Goal: Information Seeking & Learning: Learn about a topic

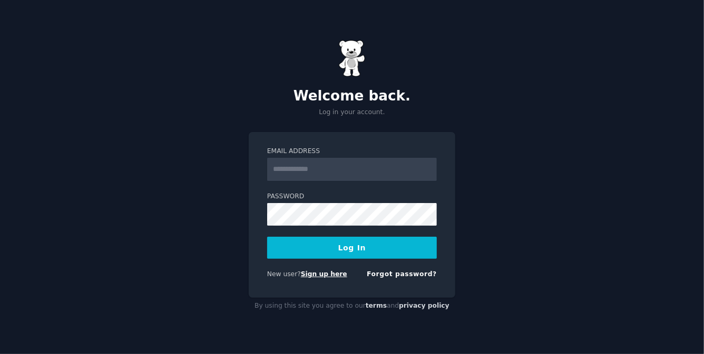
click at [325, 277] on link "Sign up here" at bounding box center [324, 274] width 46 height 7
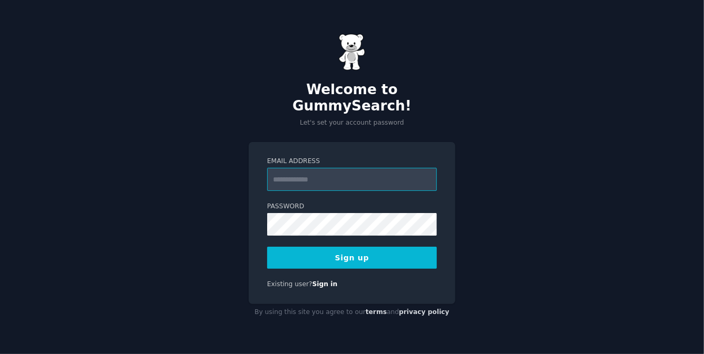
click at [318, 169] on input "Email Address" at bounding box center [352, 179] width 170 height 23
type input "**********"
click at [397, 254] on button "Sign up" at bounding box center [352, 258] width 170 height 22
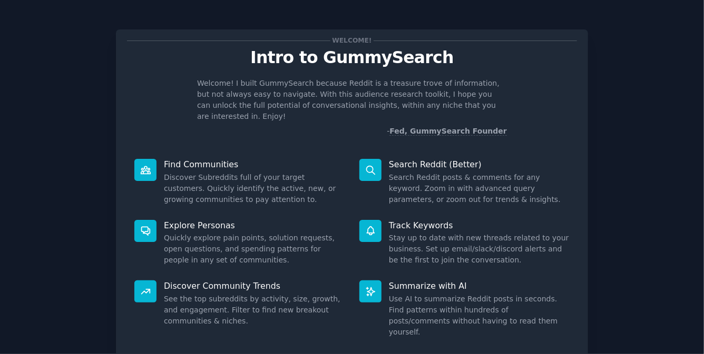
scroll to position [68, 0]
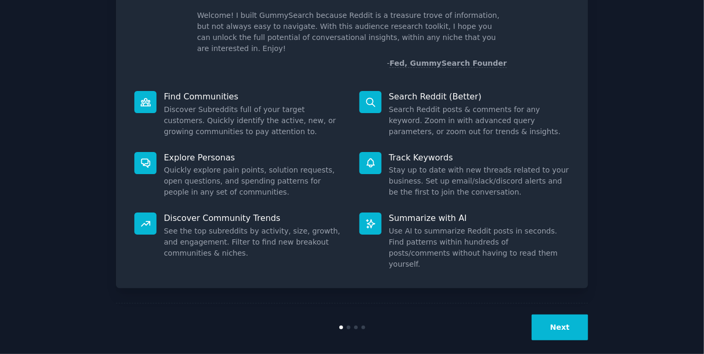
click at [564, 315] on button "Next" at bounding box center [559, 328] width 56 height 26
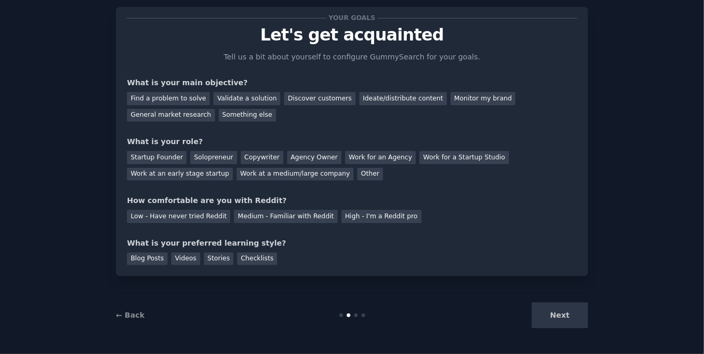
scroll to position [22, 0]
click at [564, 314] on div "Next" at bounding box center [508, 317] width 157 height 26
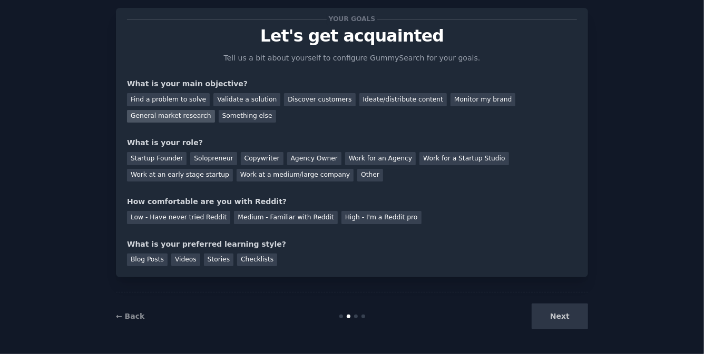
click at [185, 118] on div "General market research" at bounding box center [171, 116] width 88 height 13
click at [359, 174] on div "Other" at bounding box center [370, 175] width 26 height 13
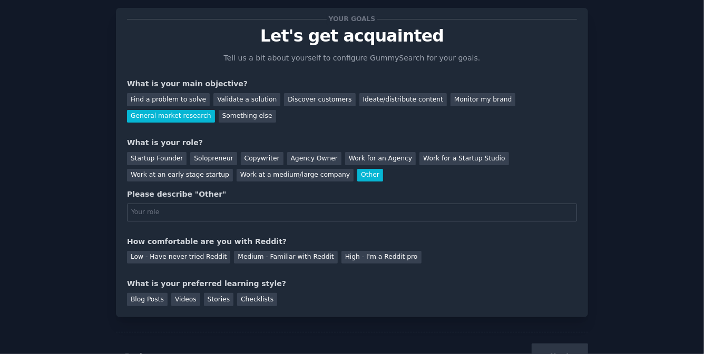
scroll to position [30, 0]
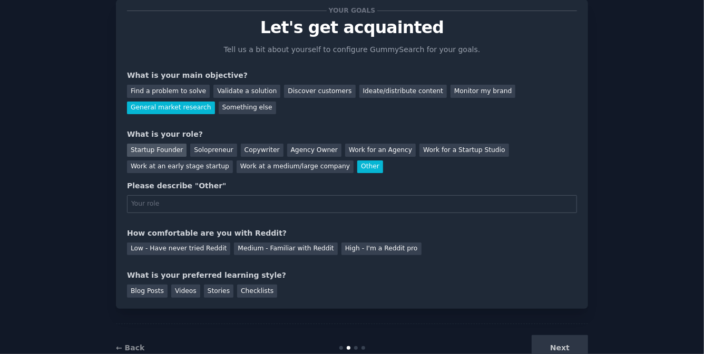
click at [162, 149] on div "Startup Founder" at bounding box center [157, 150] width 60 height 13
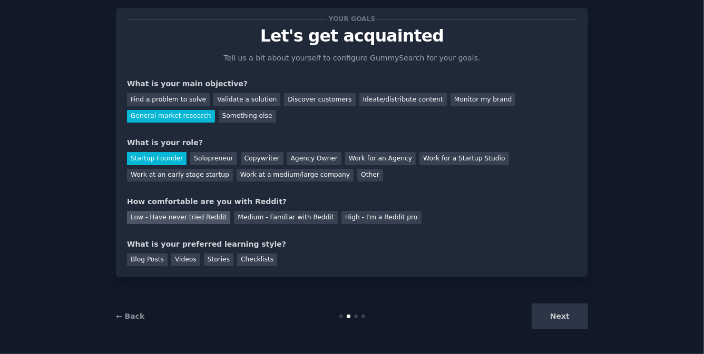
click at [199, 216] on div "Low - Have never tried Reddit" at bounding box center [178, 217] width 103 height 13
click at [159, 263] on div "Blog Posts" at bounding box center [147, 260] width 41 height 13
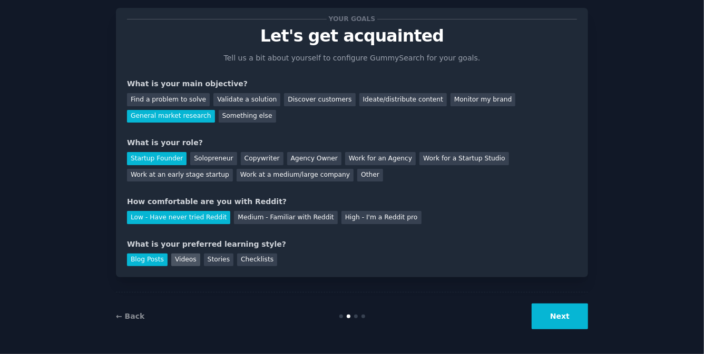
click at [177, 264] on div "Videos" at bounding box center [185, 260] width 29 height 13
click at [220, 262] on div "Stories" at bounding box center [218, 260] width 29 height 13
click at [254, 262] on div "Checklists" at bounding box center [257, 260] width 40 height 13
click at [136, 258] on div "Blog Posts" at bounding box center [147, 260] width 41 height 13
click at [260, 254] on div "Checklists" at bounding box center [257, 260] width 40 height 13
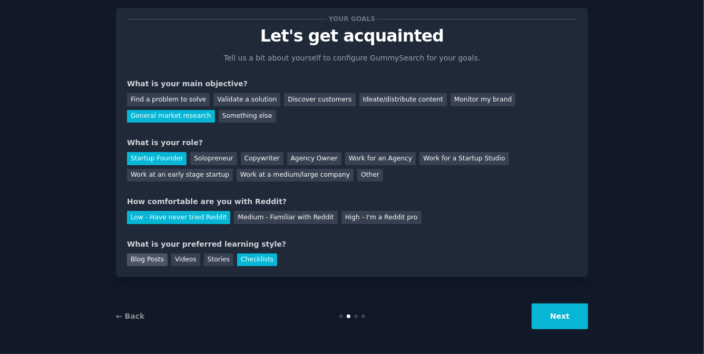
click at [156, 259] on div "Blog Posts" at bounding box center [147, 260] width 41 height 13
click at [557, 320] on button "Next" at bounding box center [559, 317] width 56 height 26
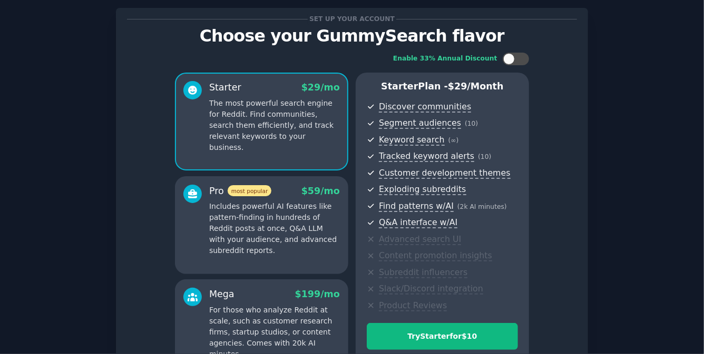
scroll to position [144, 0]
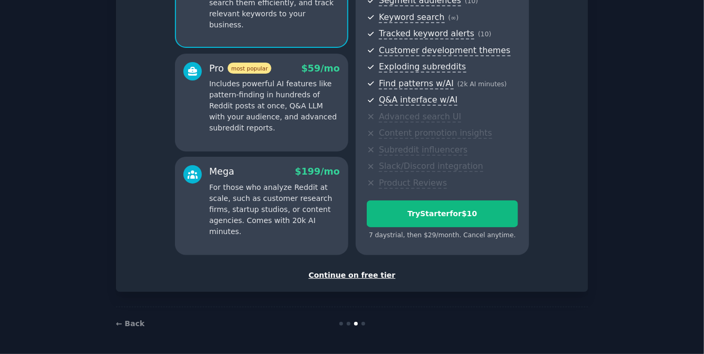
click at [362, 275] on div "Continue on free tier" at bounding box center [352, 275] width 450 height 11
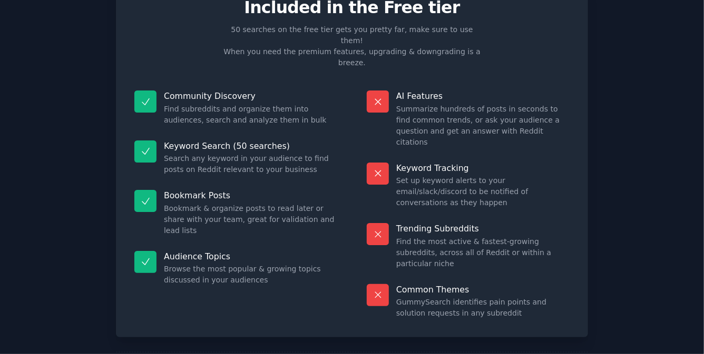
scroll to position [88, 0]
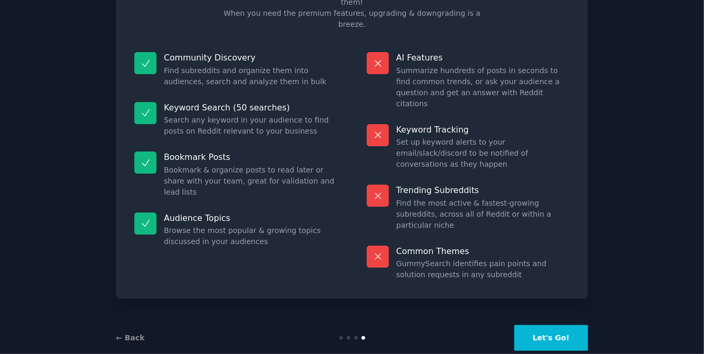
click at [569, 325] on button "Let's Go!" at bounding box center [551, 338] width 74 height 26
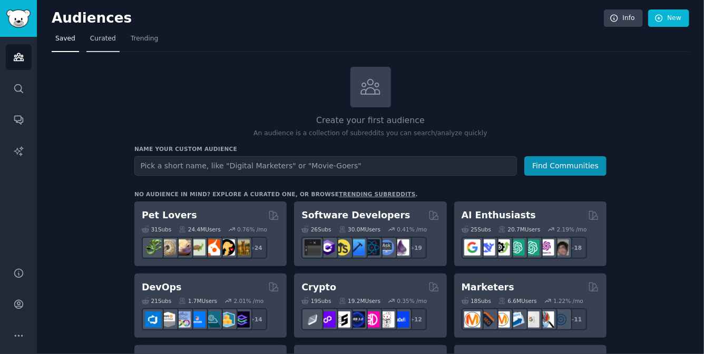
click at [103, 36] on span "Curated" at bounding box center [103, 38] width 26 height 9
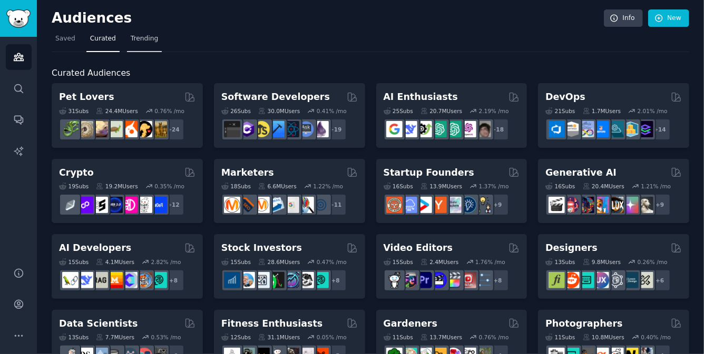
click at [154, 41] on span "Trending" at bounding box center [144, 38] width 27 height 9
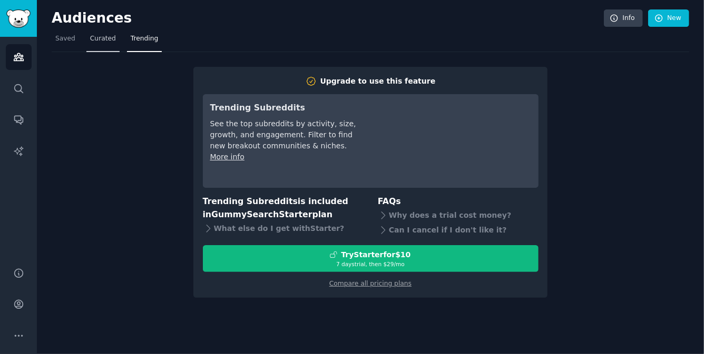
click at [97, 41] on span "Curated" at bounding box center [103, 38] width 26 height 9
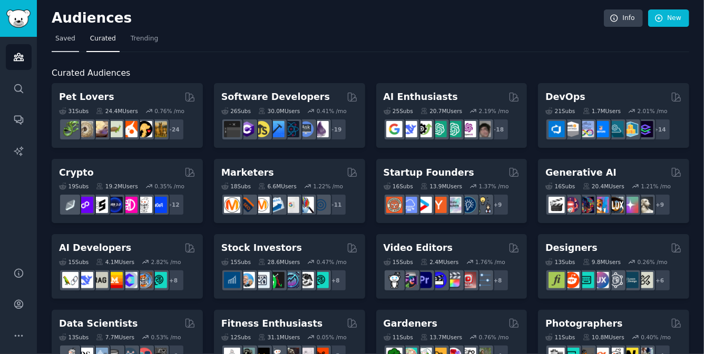
click at [61, 40] on span "Saved" at bounding box center [65, 38] width 20 height 9
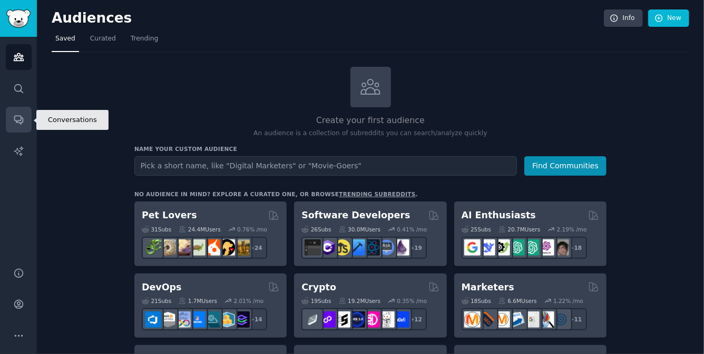
click at [14, 118] on icon "Sidebar" at bounding box center [18, 120] width 8 height 8
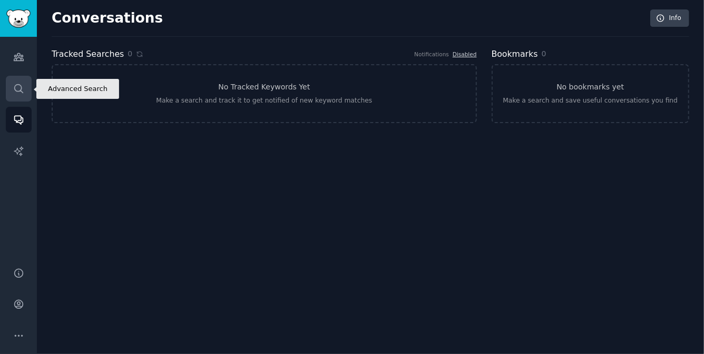
click at [15, 96] on link "Search" at bounding box center [19, 89] width 26 height 26
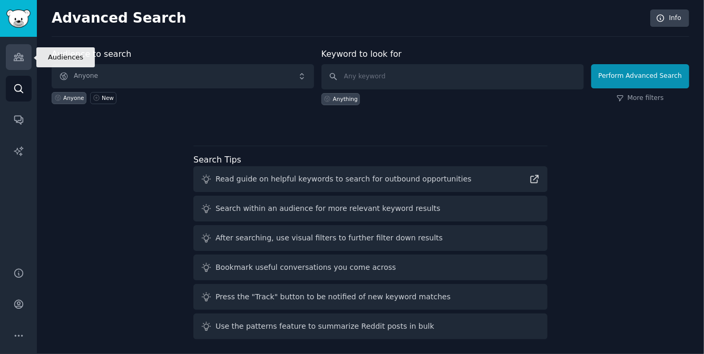
click at [19, 61] on icon "Sidebar" at bounding box center [18, 57] width 9 height 7
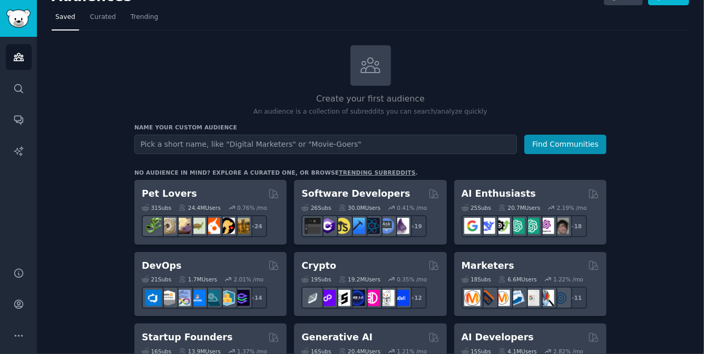
scroll to position [19, 0]
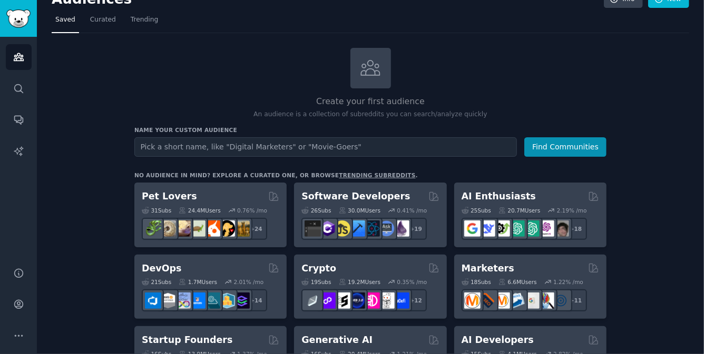
click at [359, 173] on link "trending subreddits" at bounding box center [377, 175] width 76 height 6
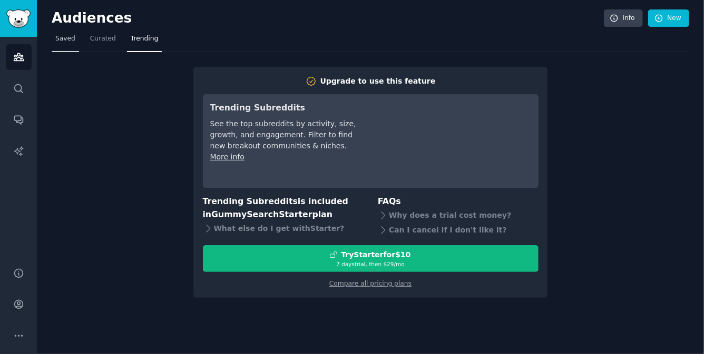
click at [69, 42] on span "Saved" at bounding box center [65, 38] width 20 height 9
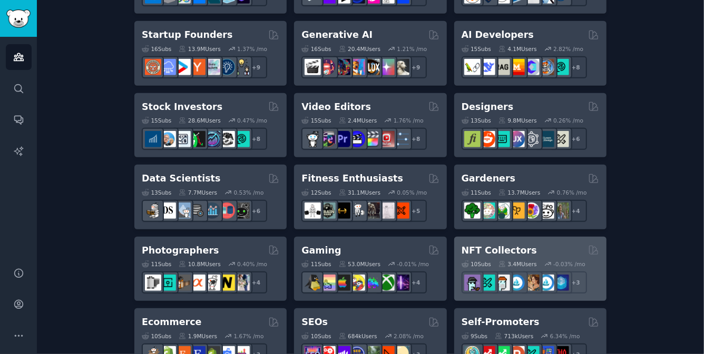
scroll to position [344, 0]
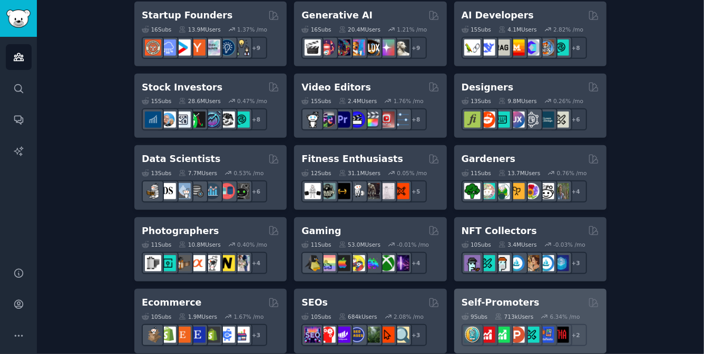
click at [529, 302] on div "Self-Promoters" at bounding box center [529, 303] width 137 height 13
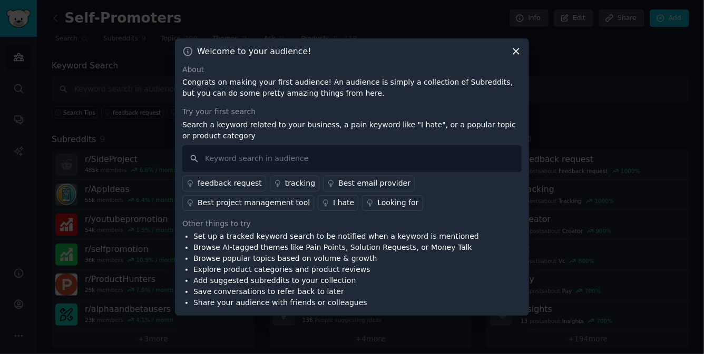
click at [515, 50] on icon at bounding box center [515, 51] width 11 height 11
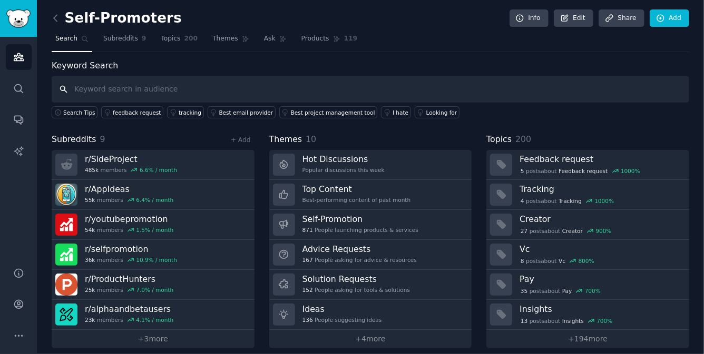
scroll to position [6, 0]
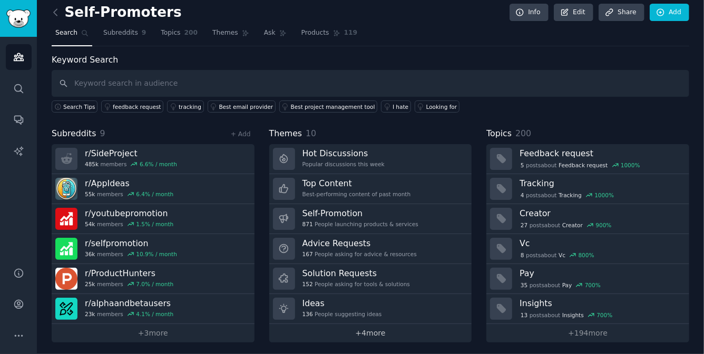
click at [359, 334] on link "+ 4 more" at bounding box center [370, 333] width 203 height 18
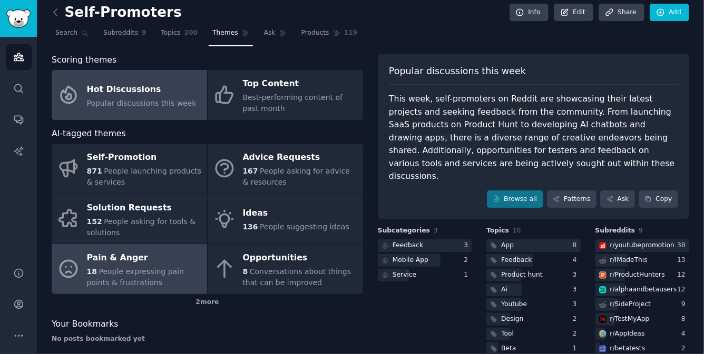
click at [145, 290] on link "Pain & Anger 18 People expressing pain points & frustrations" at bounding box center [129, 269] width 155 height 50
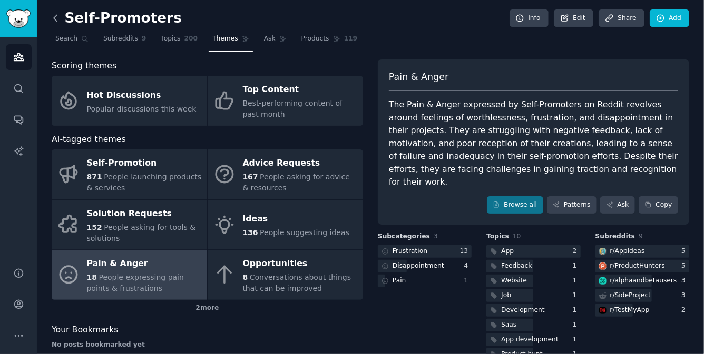
click at [54, 15] on icon at bounding box center [55, 18] width 11 height 11
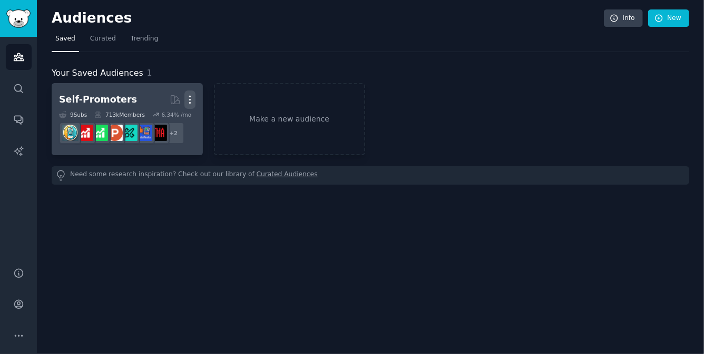
click at [190, 100] on icon "button" at bounding box center [189, 99] width 11 height 11
click at [161, 118] on p "Delete" at bounding box center [161, 121] width 24 height 11
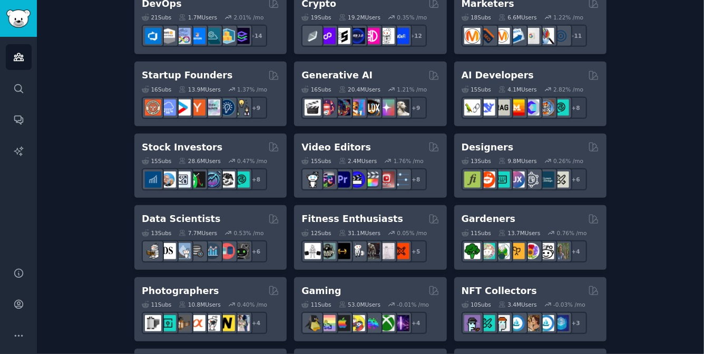
scroll to position [289, 0]
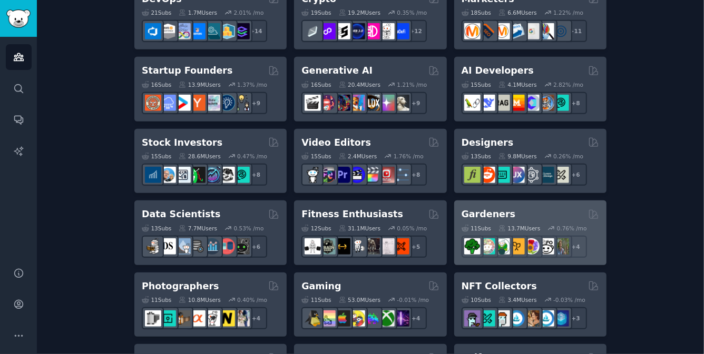
click at [486, 212] on h2 "Gardeners" at bounding box center [488, 214] width 54 height 13
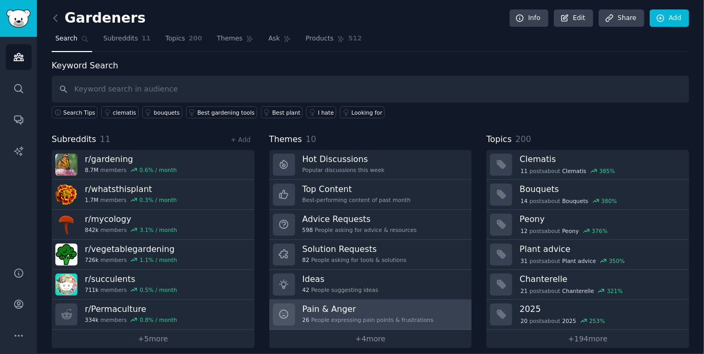
click at [330, 317] on div "26 People expressing pain points & frustrations" at bounding box center [367, 320] width 131 height 7
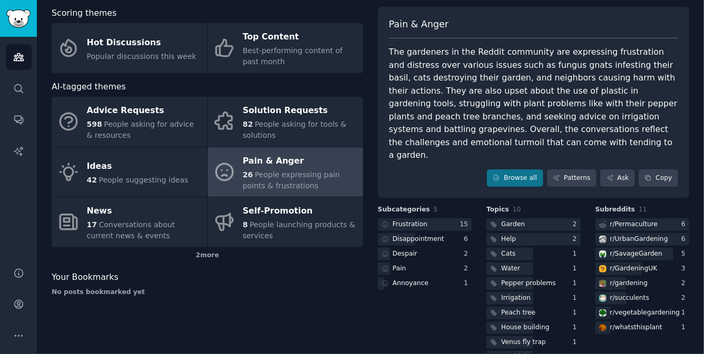
scroll to position [64, 0]
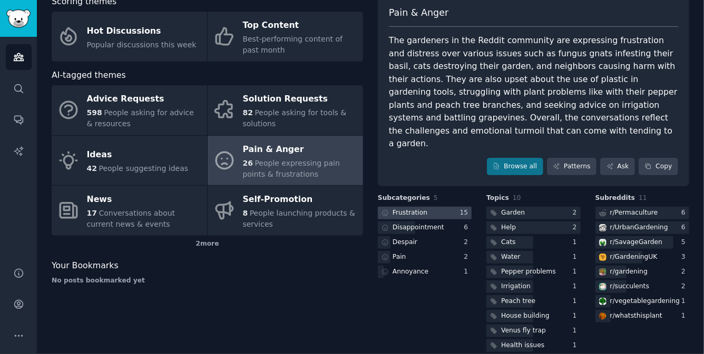
click at [420, 209] on div "Frustration" at bounding box center [409, 213] width 35 height 9
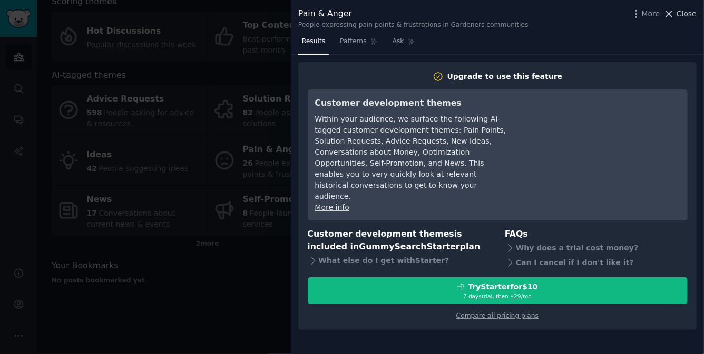
click at [684, 14] on span "Close" at bounding box center [686, 13] width 20 height 11
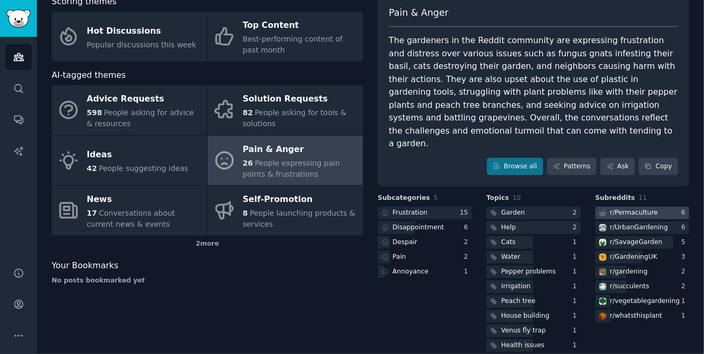
click at [610, 209] on div "r/ Permaculture" at bounding box center [634, 213] width 48 height 9
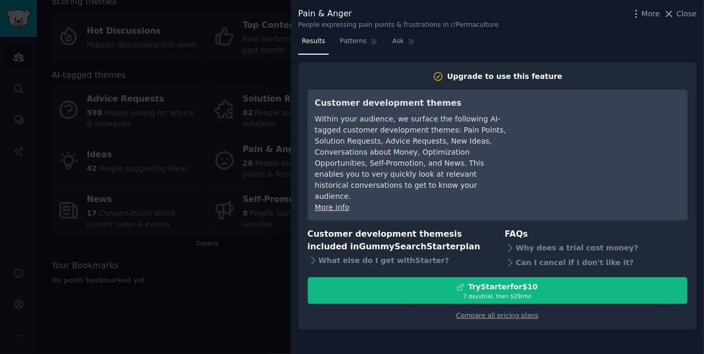
click at [684, 19] on div "More Close" at bounding box center [663, 13] width 66 height 13
click at [688, 16] on span "Close" at bounding box center [686, 13] width 20 height 11
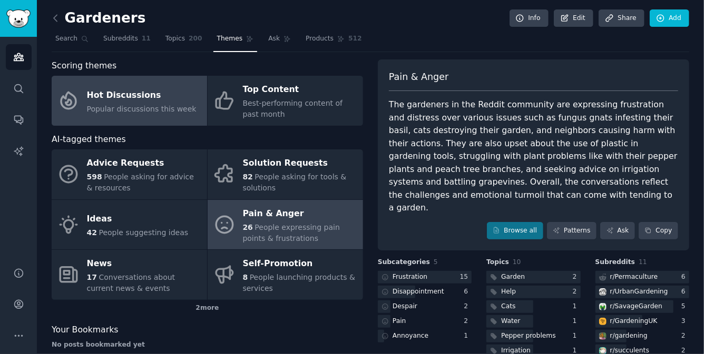
click at [93, 105] on span "Popular discussions this week" at bounding box center [142, 109] width 110 height 8
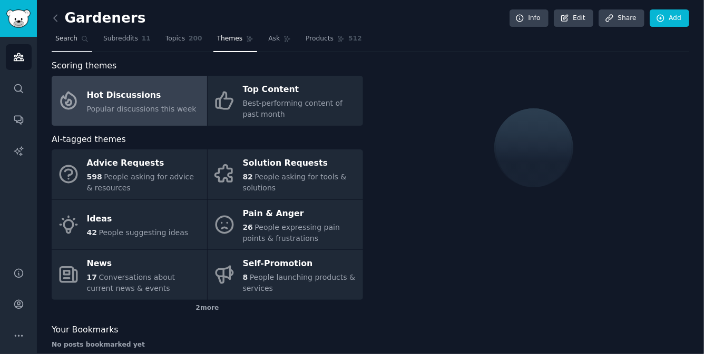
click at [74, 43] on link "Search" at bounding box center [72, 42] width 41 height 22
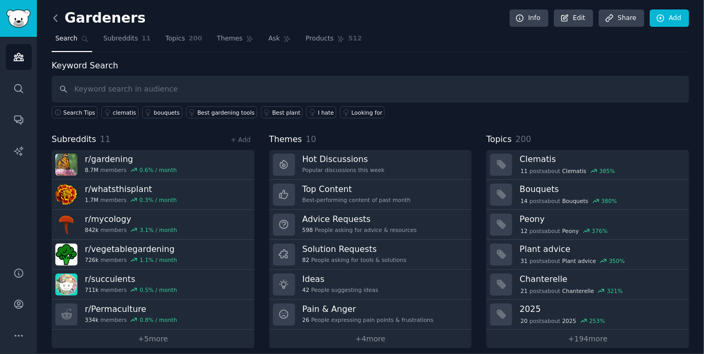
click at [53, 21] on icon at bounding box center [55, 18] width 11 height 11
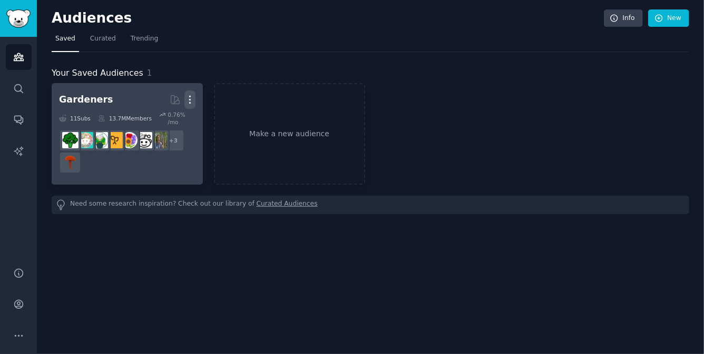
click at [188, 96] on icon "button" at bounding box center [189, 99] width 11 height 11
click at [152, 116] on p "Delete" at bounding box center [161, 121] width 24 height 11
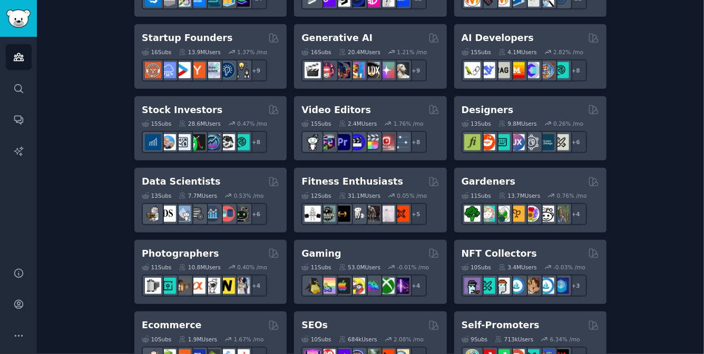
scroll to position [322, 0]
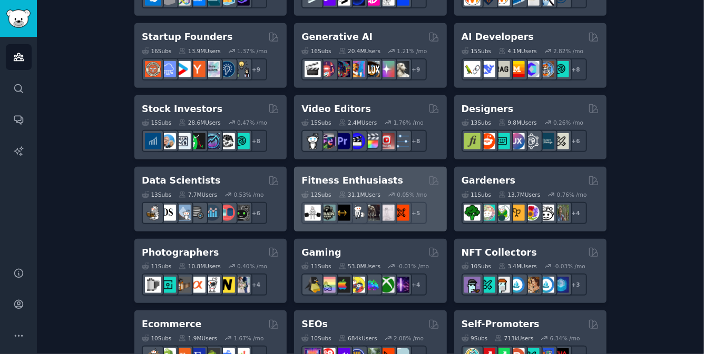
click at [373, 184] on h2 "Fitness Enthusiasts" at bounding box center [352, 180] width 102 height 13
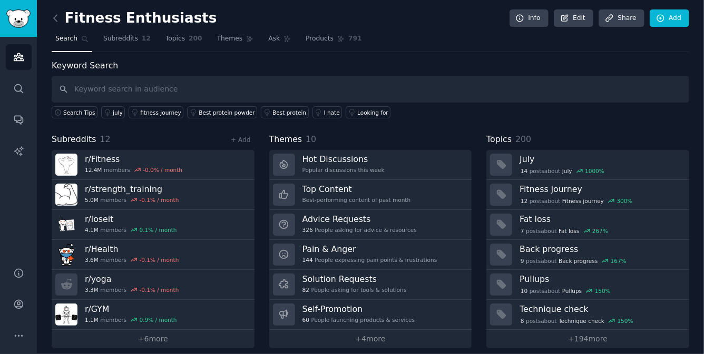
scroll to position [6, 0]
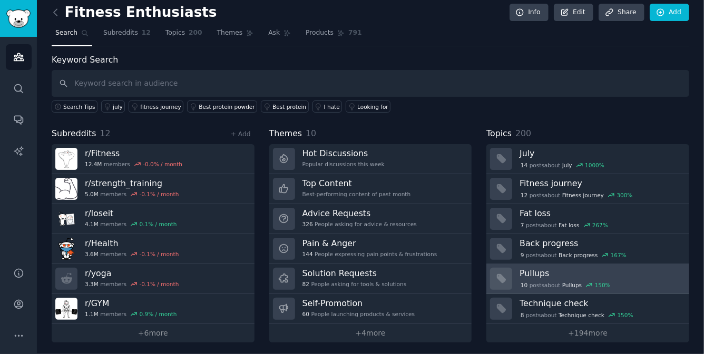
click at [499, 285] on div at bounding box center [501, 279] width 22 height 22
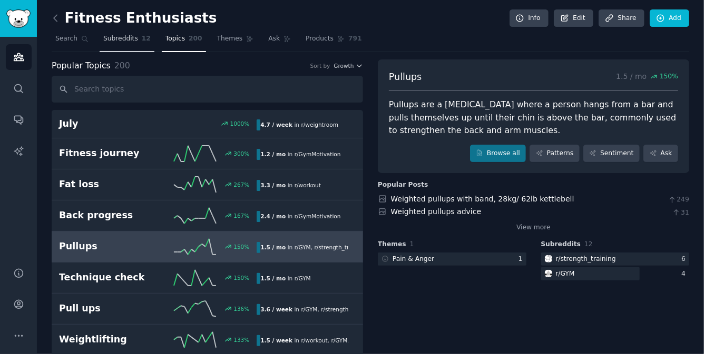
click at [110, 31] on link "Subreddits 12" at bounding box center [127, 42] width 55 height 22
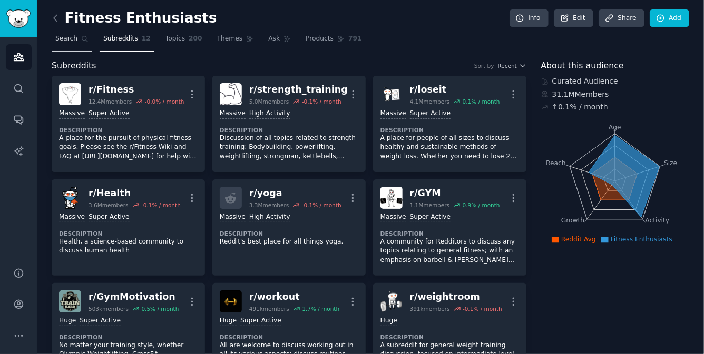
click at [78, 41] on link "Search" at bounding box center [72, 42] width 41 height 22
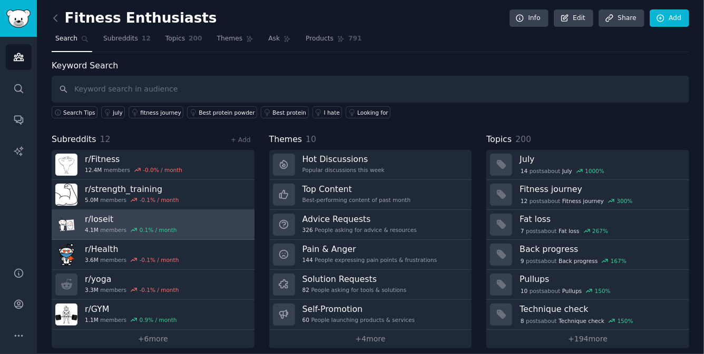
scroll to position [6, 0]
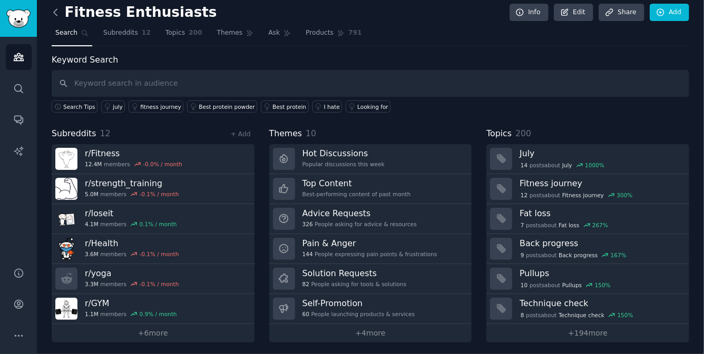
click at [56, 12] on icon at bounding box center [55, 12] width 11 height 11
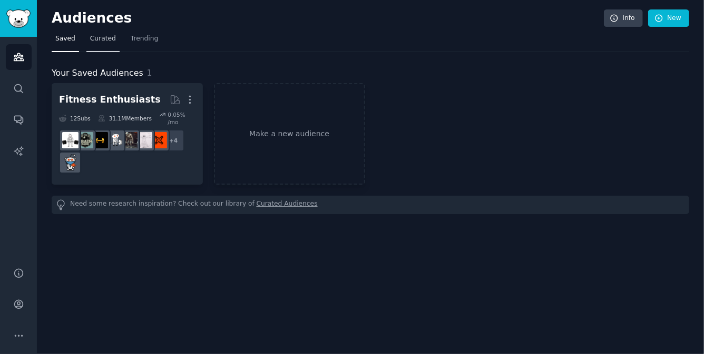
click at [93, 38] on span "Curated" at bounding box center [103, 38] width 26 height 9
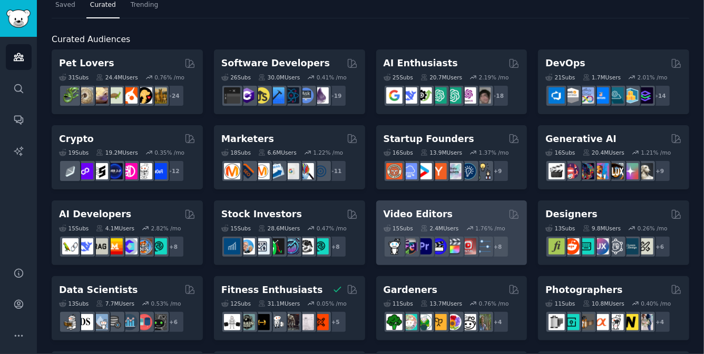
scroll to position [91, 0]
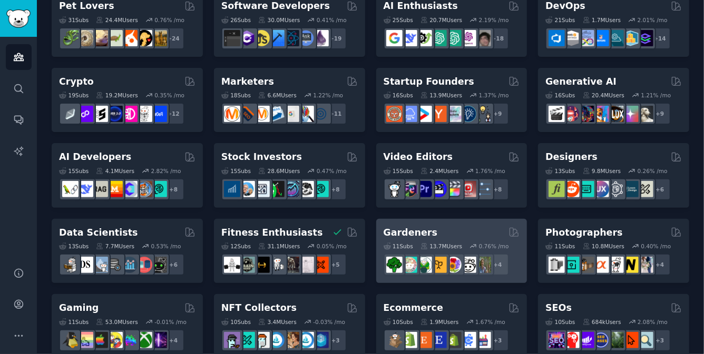
click at [417, 232] on h2 "Gardeners" at bounding box center [410, 232] width 54 height 13
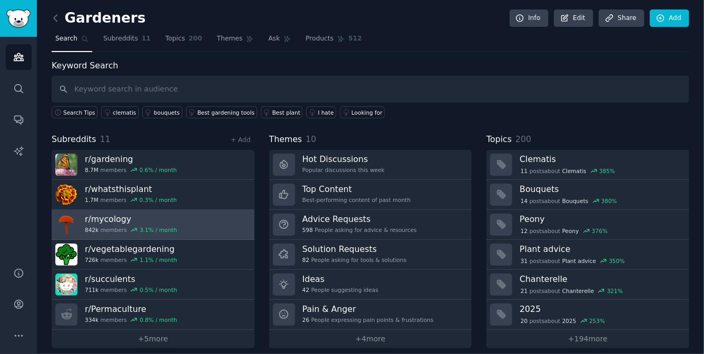
scroll to position [6, 0]
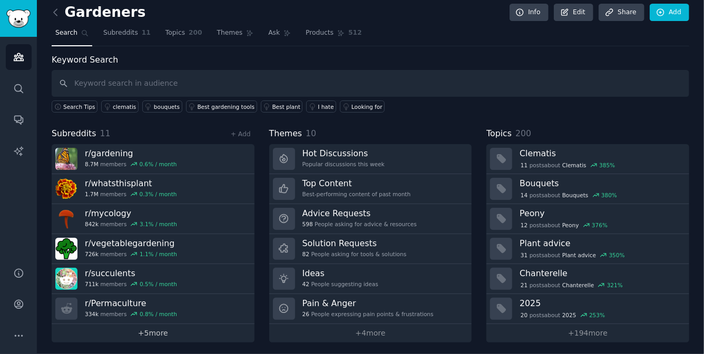
click at [194, 336] on link "+ 5 more" at bounding box center [153, 333] width 203 height 18
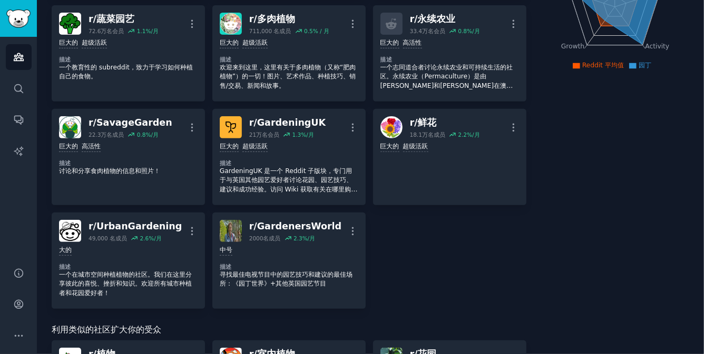
scroll to position [173, 0]
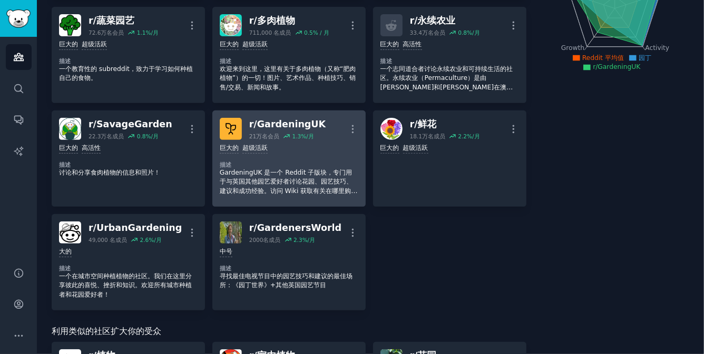
click at [313, 149] on div "巨大的 超级活跃" at bounding box center [289, 149] width 139 height 10
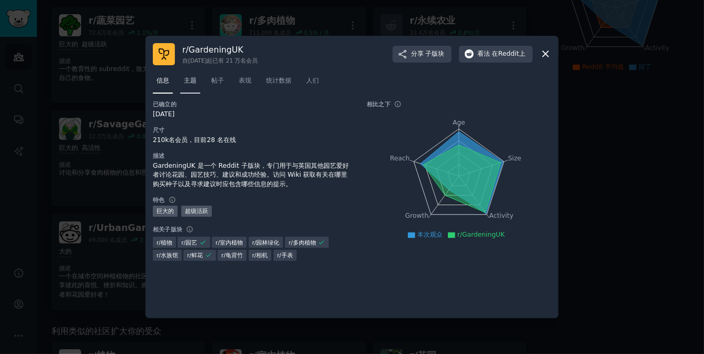
click at [195, 76] on span "主题" at bounding box center [190, 80] width 13 height 9
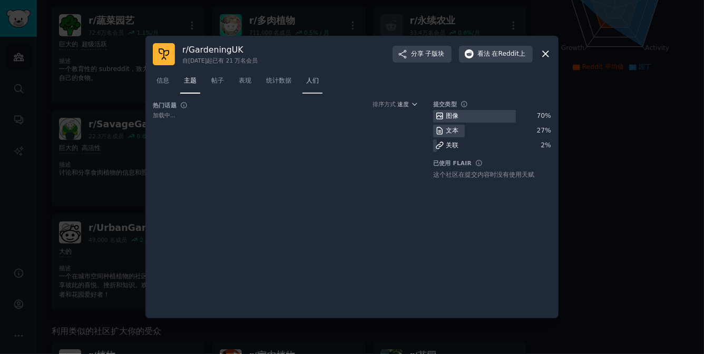
click at [318, 77] on font "人们" at bounding box center [312, 80] width 13 height 7
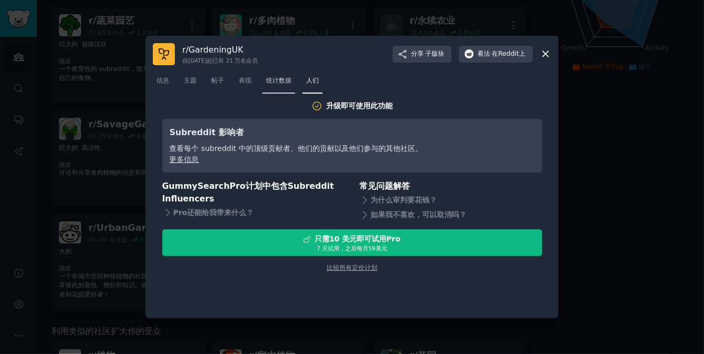
click at [284, 83] on font "统计数据" at bounding box center [278, 80] width 25 height 7
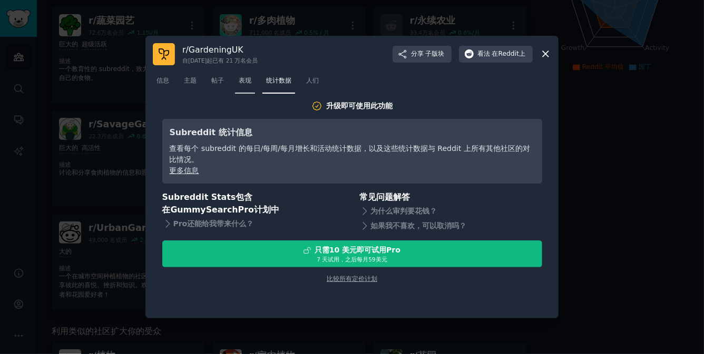
click at [246, 89] on link "表现" at bounding box center [245, 84] width 20 height 22
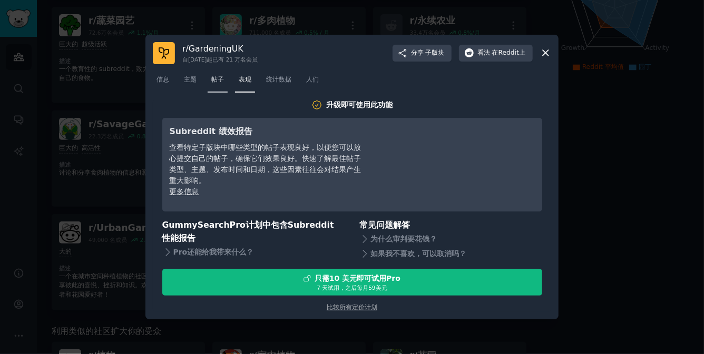
click at [213, 83] on font "帖子" at bounding box center [217, 79] width 13 height 7
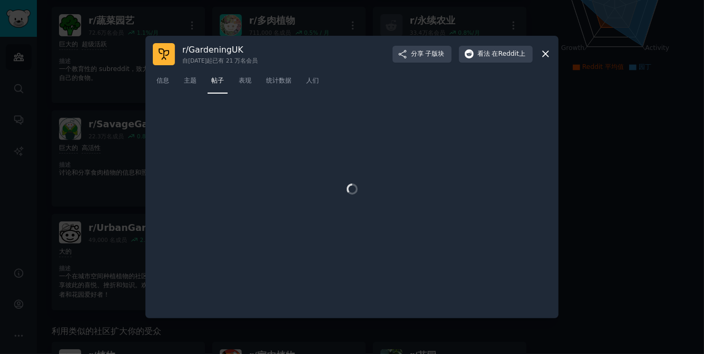
click at [121, 71] on div at bounding box center [352, 177] width 704 height 354
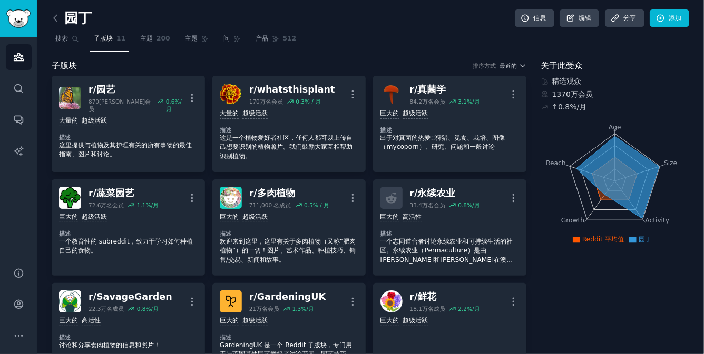
click at [54, 11] on link at bounding box center [58, 18] width 13 height 17
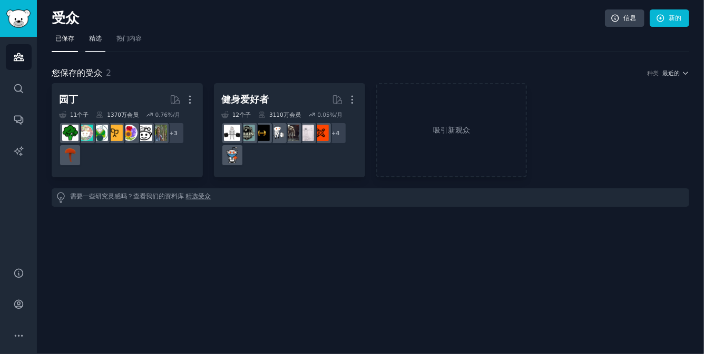
click at [99, 47] on link "精选" at bounding box center [95, 42] width 20 height 22
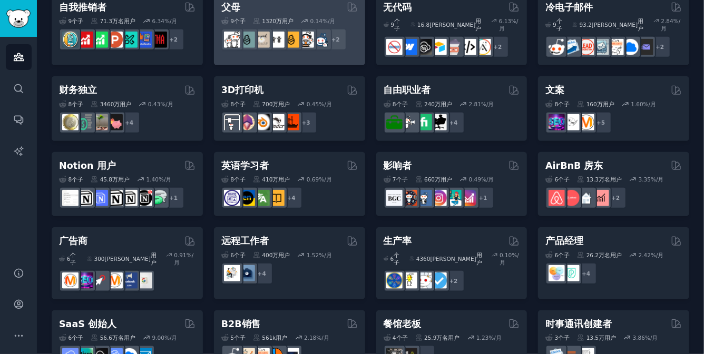
scroll to position [487, 0]
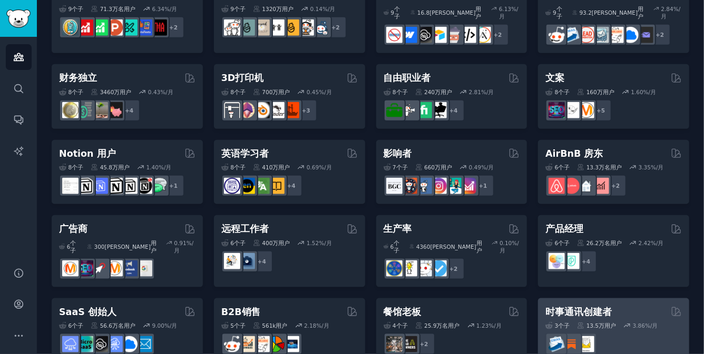
click at [573, 307] on font "时事通讯创建者" at bounding box center [578, 312] width 66 height 11
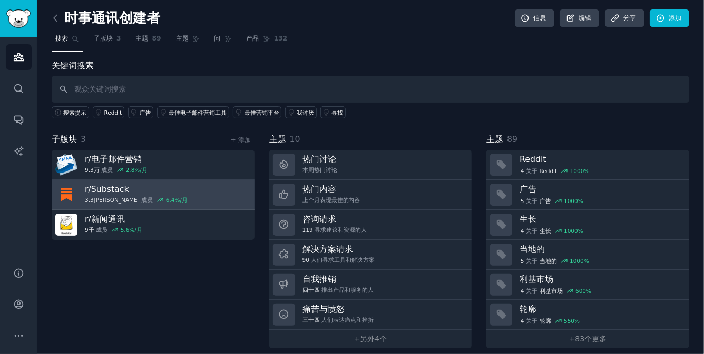
click at [198, 194] on link "r/ Substack 3.3万 成员 6.4 %/月" at bounding box center [153, 195] width 203 height 30
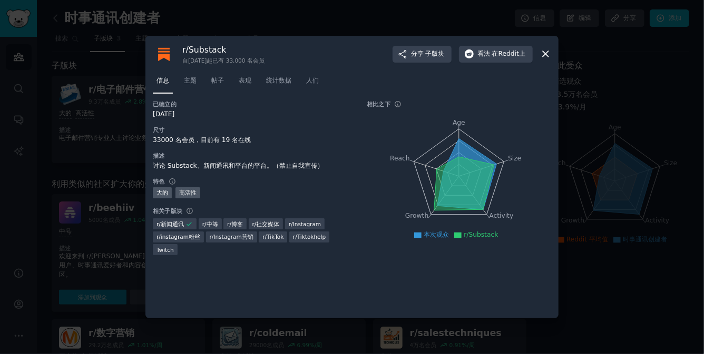
click at [132, 74] on div at bounding box center [352, 177] width 704 height 354
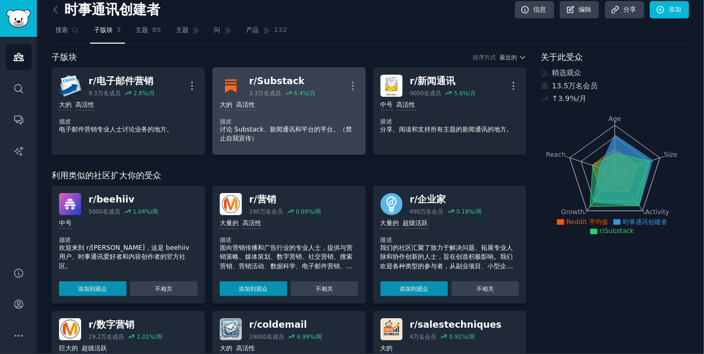
scroll to position [5, 0]
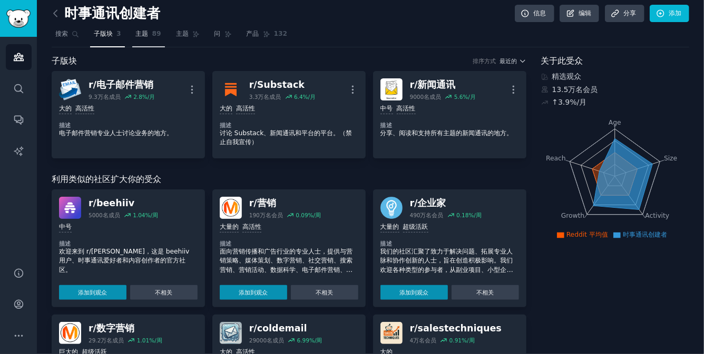
click at [155, 39] on link "主题 89" at bounding box center [148, 37] width 33 height 22
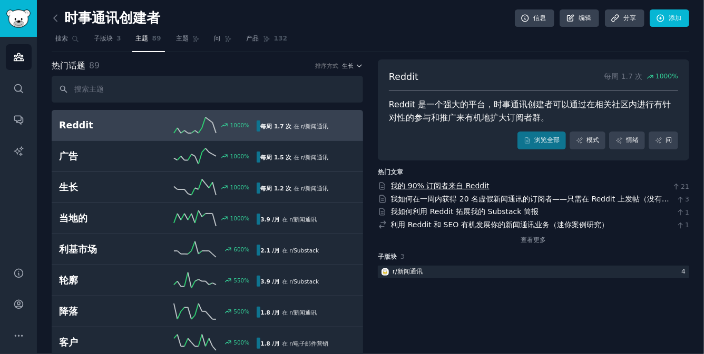
click at [463, 185] on font "我的 90% 订阅者来自 Reddit" at bounding box center [440, 186] width 98 height 8
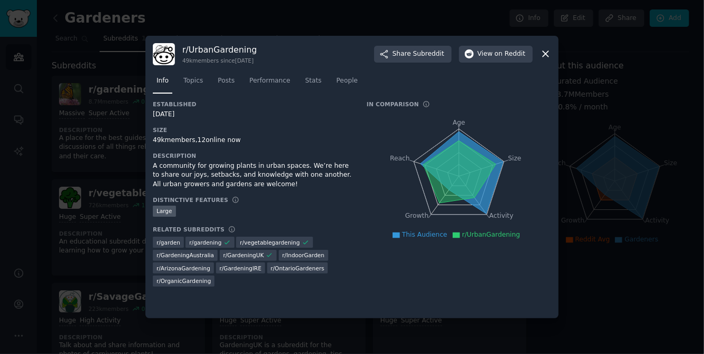
click at [547, 53] on icon at bounding box center [545, 55] width 6 height 6
